Goal: Communication & Community: Share content

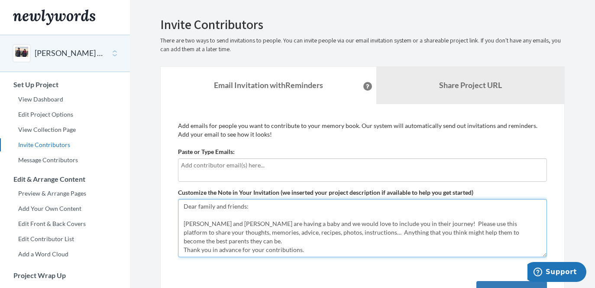
click at [323, 242] on textarea "Dear family and friends: [PERSON_NAME] and [PERSON_NAME] are having a baby and …" at bounding box center [362, 228] width 369 height 58
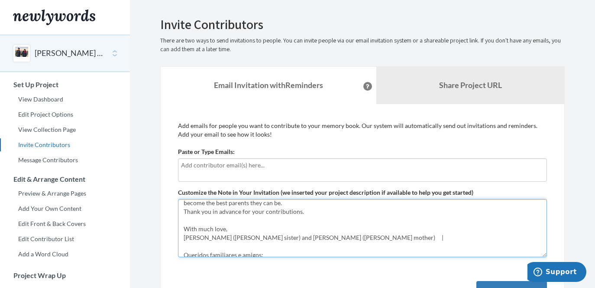
scroll to position [3, 0]
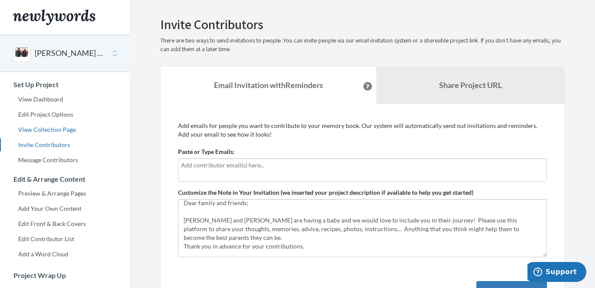
click at [68, 127] on link "View Collection Page" at bounding box center [65, 129] width 130 height 13
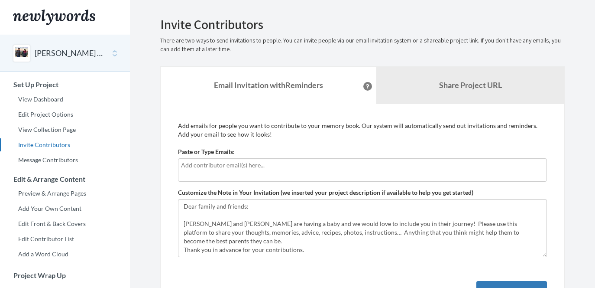
click at [202, 168] on input "text" at bounding box center [362, 165] width 363 height 10
click at [184, 165] on input "[PERSON_NAME]." at bounding box center [362, 165] width 363 height 10
click at [210, 165] on input "annie." at bounding box center [362, 165] width 363 height 10
type input "[EMAIL_ADDRESS][DOMAIN_NAME]"
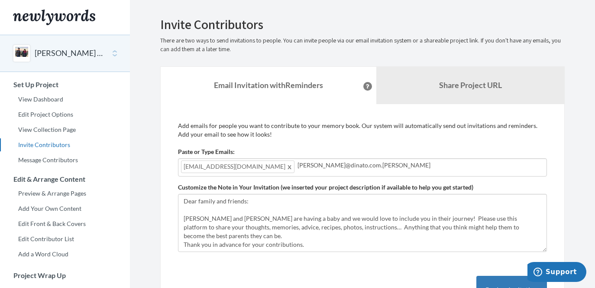
type input "[PERSON_NAME][EMAIL_ADDRESS][DOMAIN_NAME]"
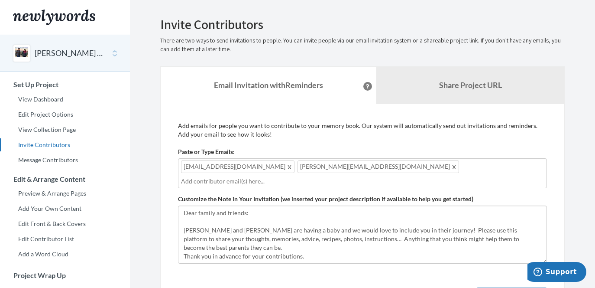
click at [558, 195] on div "Add emails for people you want to contribute to your memory book. Our system wi…" at bounding box center [362, 248] width 405 height 288
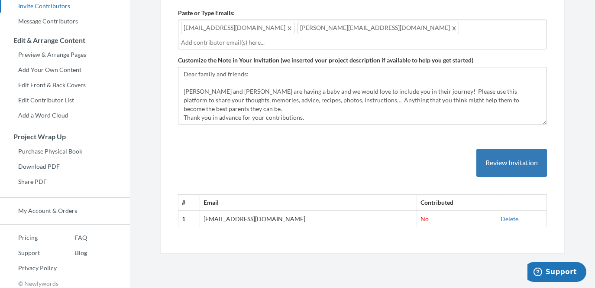
scroll to position [142, 0]
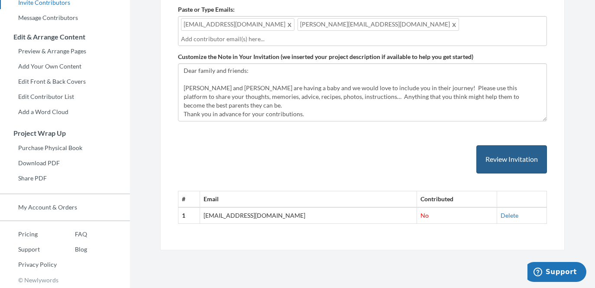
click at [521, 148] on button "Review Invitation" at bounding box center [511, 159] width 71 height 28
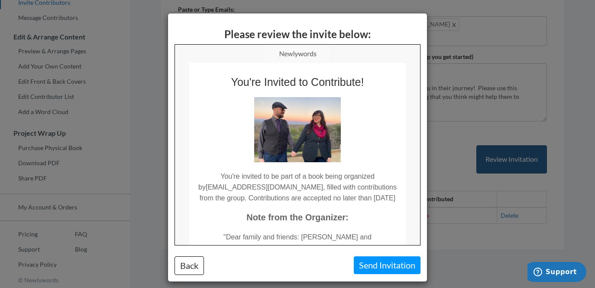
scroll to position [0, 0]
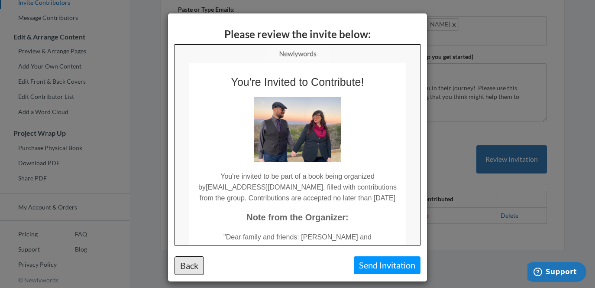
click at [189, 266] on button "Back" at bounding box center [189, 265] width 29 height 19
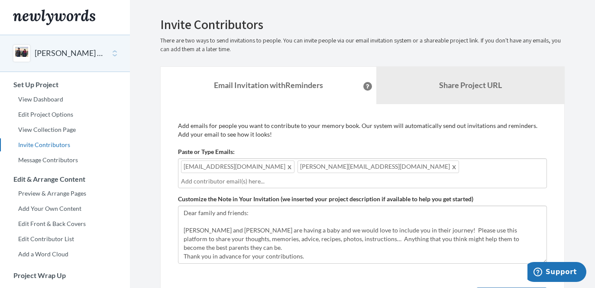
click at [585, 154] on section "Emails have been sent! Invite Contributors There are two ways to send invitatio…" at bounding box center [362, 215] width 465 height 431
click at [313, 148] on div "Paste or Type Emails: [PERSON_NAME][EMAIL_ADDRESS][DOMAIN_NAME],[PERSON_NAME][E…" at bounding box center [362, 167] width 369 height 41
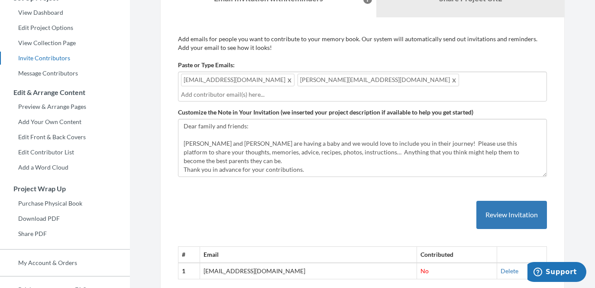
scroll to position [104, 0]
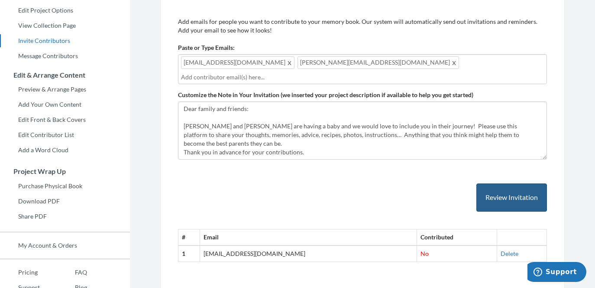
click at [516, 183] on button "Review Invitation" at bounding box center [511, 197] width 71 height 28
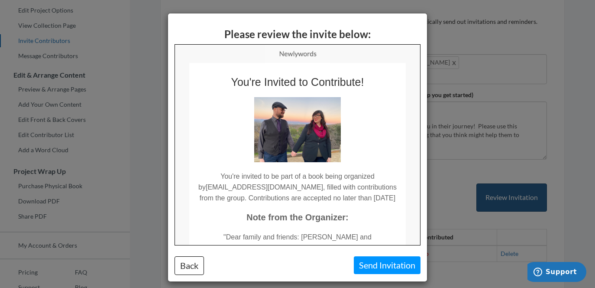
scroll to position [0, 0]
click at [376, 219] on td "Note from the Organizer:" at bounding box center [297, 212] width 217 height 19
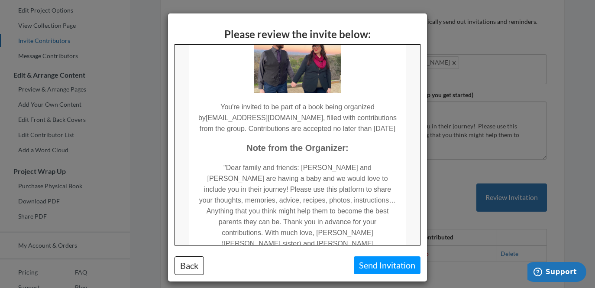
scroll to position [121, 0]
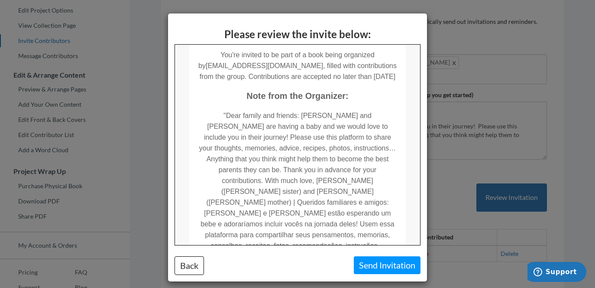
click at [384, 265] on button "Send Invitation" at bounding box center [387, 265] width 67 height 18
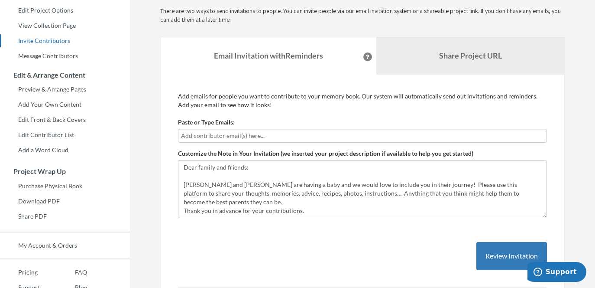
click at [575, 127] on div "Emails have been sent! Invite Contributors There are two ways to send invitatio…" at bounding box center [362, 145] width 431 height 465
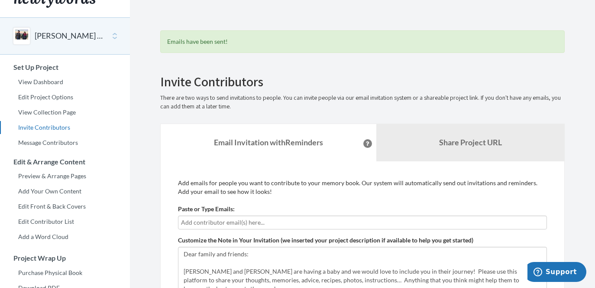
scroll to position [0, 0]
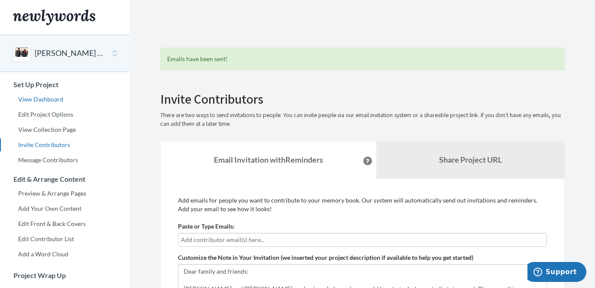
click at [48, 99] on link "View Dashboard" at bounding box center [65, 99] width 130 height 13
